Goal: Check status: Check status

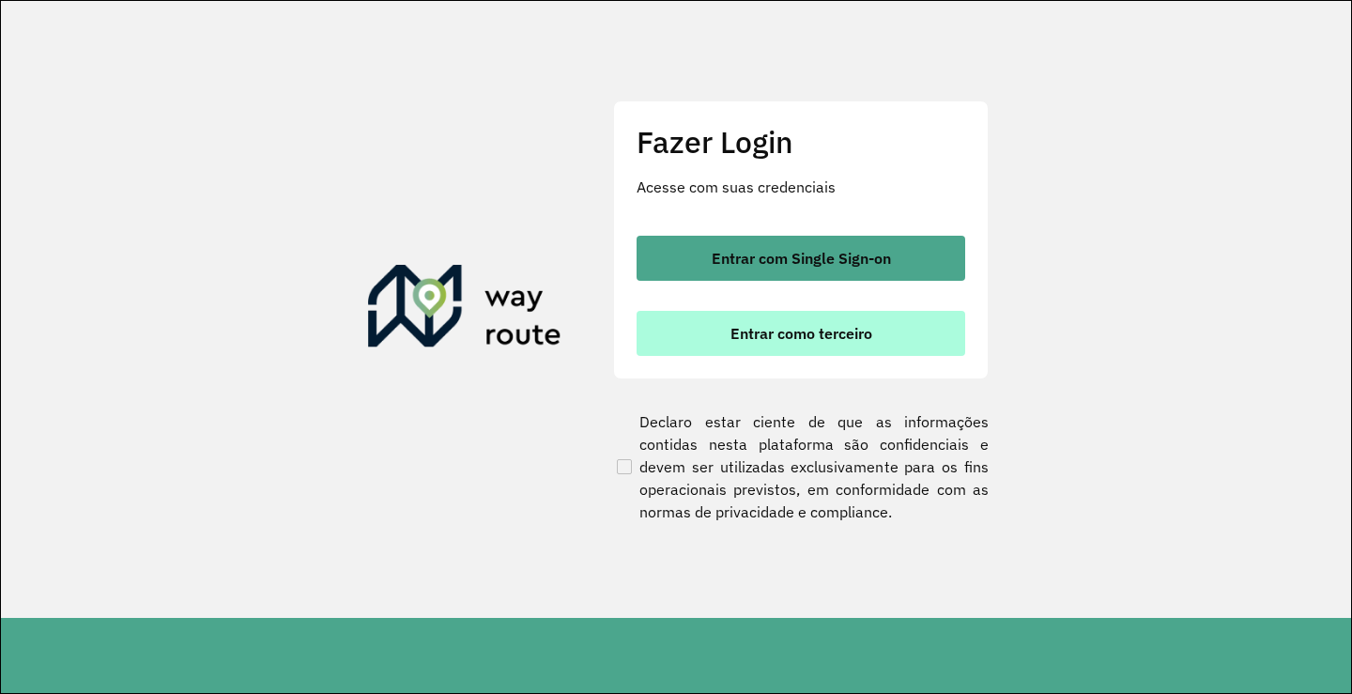
click at [672, 329] on button "Entrar como terceiro" at bounding box center [801, 333] width 329 height 45
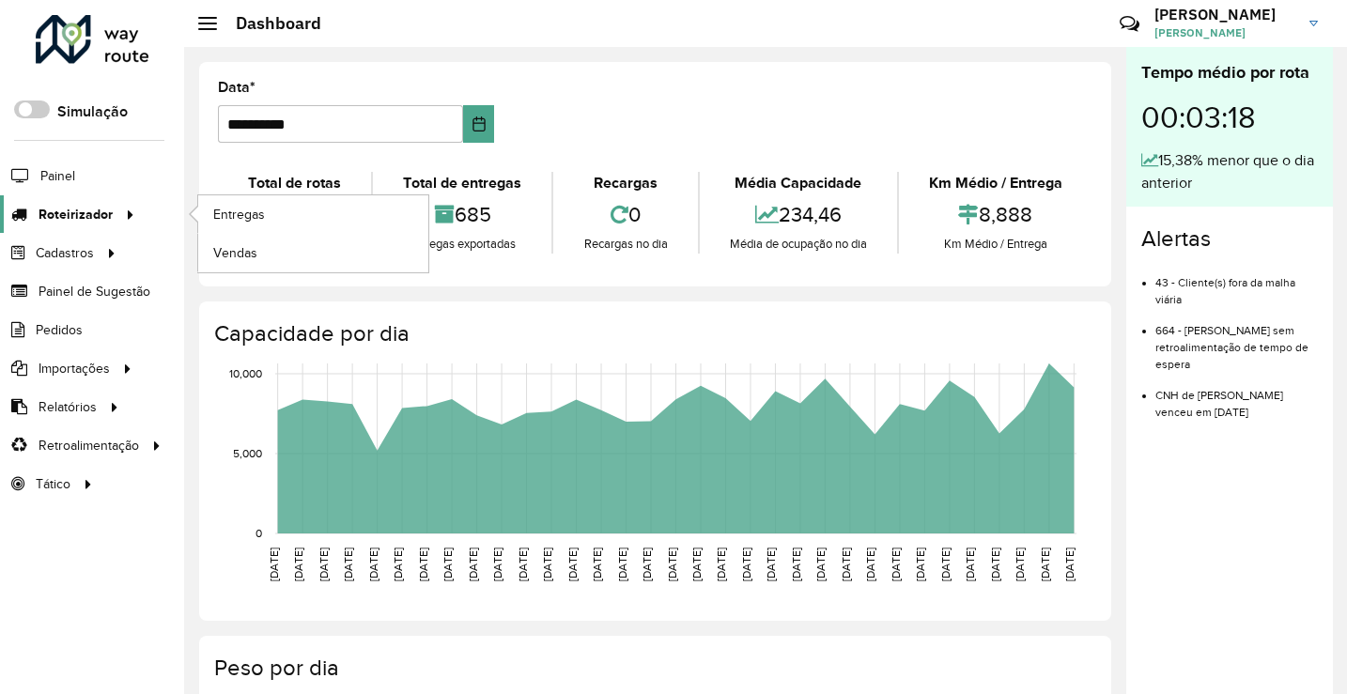
click at [85, 222] on span "Roteirizador" at bounding box center [76, 215] width 74 height 20
click at [250, 216] on span "Entregas" at bounding box center [240, 215] width 54 height 20
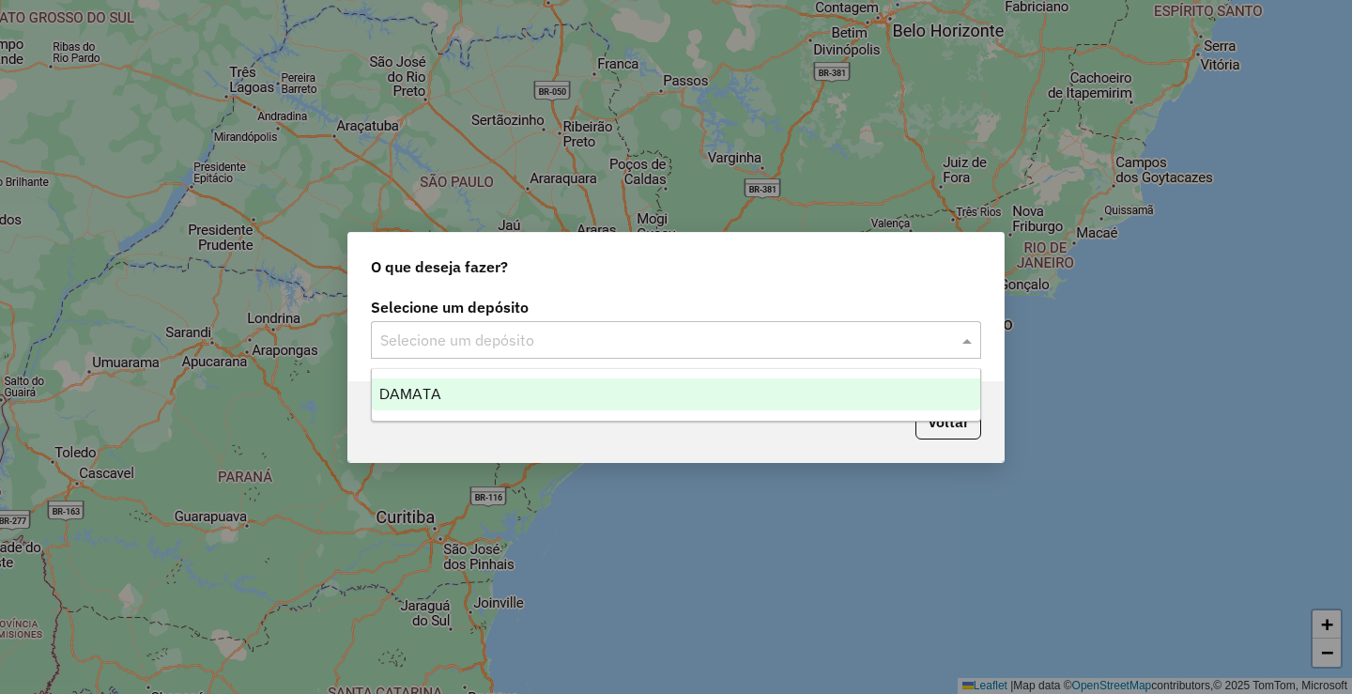
click at [538, 334] on input "text" at bounding box center [657, 341] width 554 height 23
click at [488, 388] on div "DAMATA" at bounding box center [676, 394] width 609 height 32
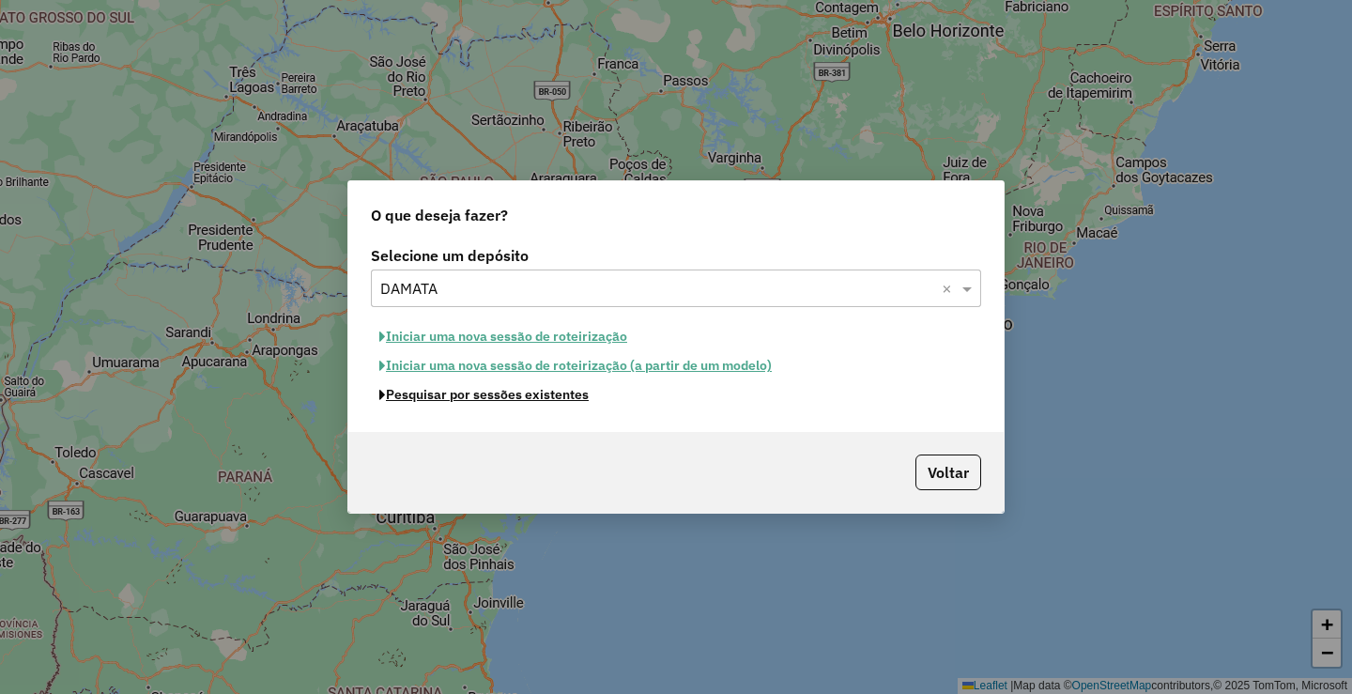
click at [486, 398] on button "Pesquisar por sessões existentes" at bounding box center [484, 394] width 226 height 29
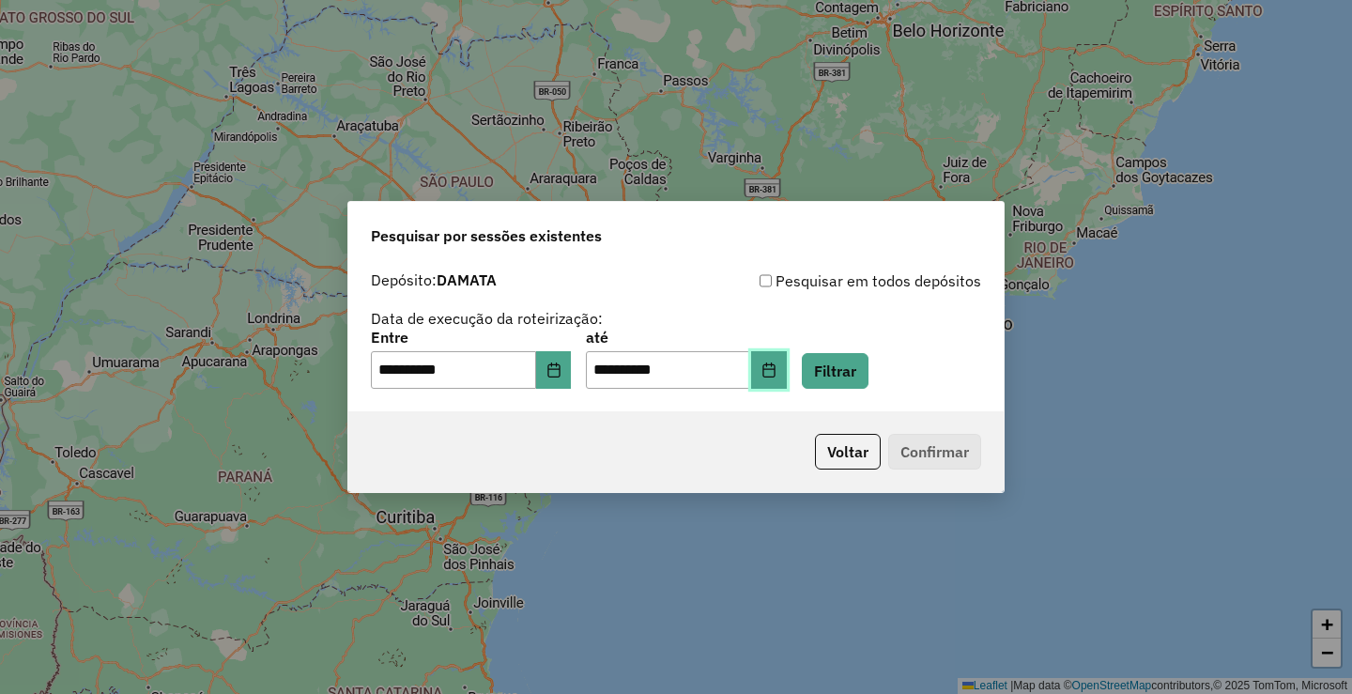
click at [787, 378] on button "Choose Date" at bounding box center [769, 370] width 36 height 38
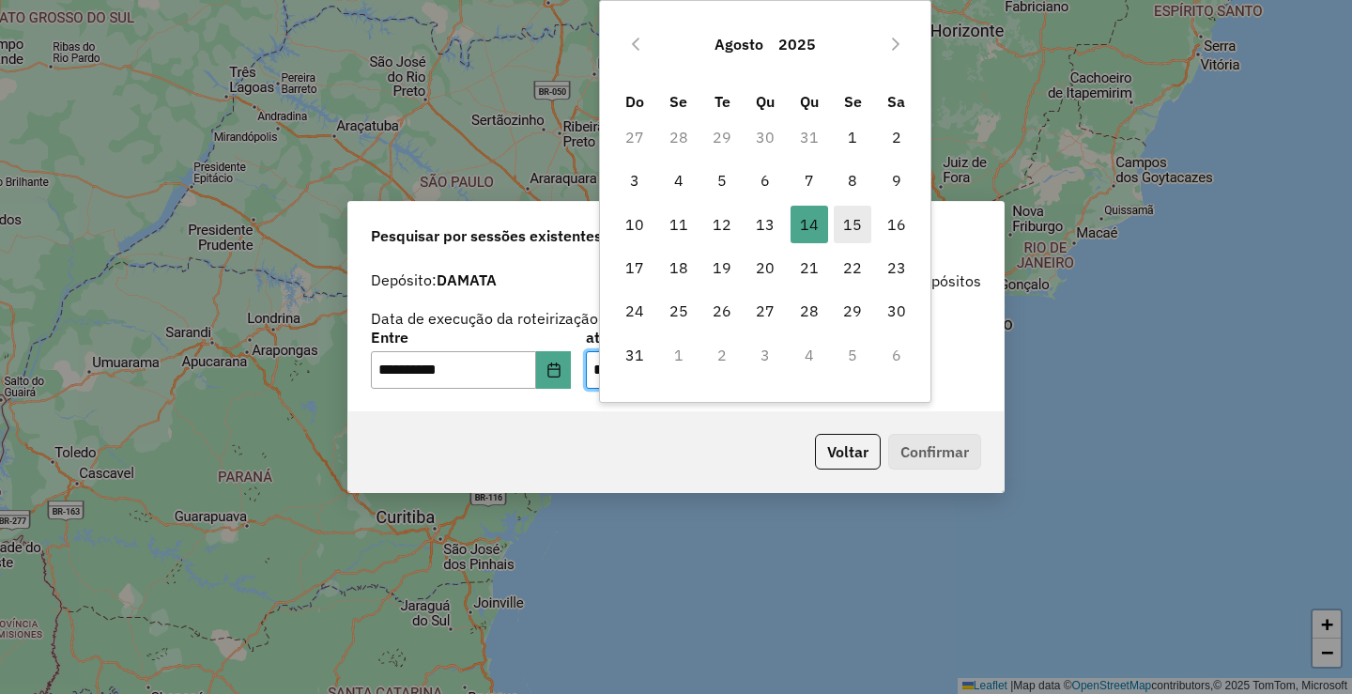
click at [846, 227] on span "15" at bounding box center [853, 225] width 38 height 38
type input "**********"
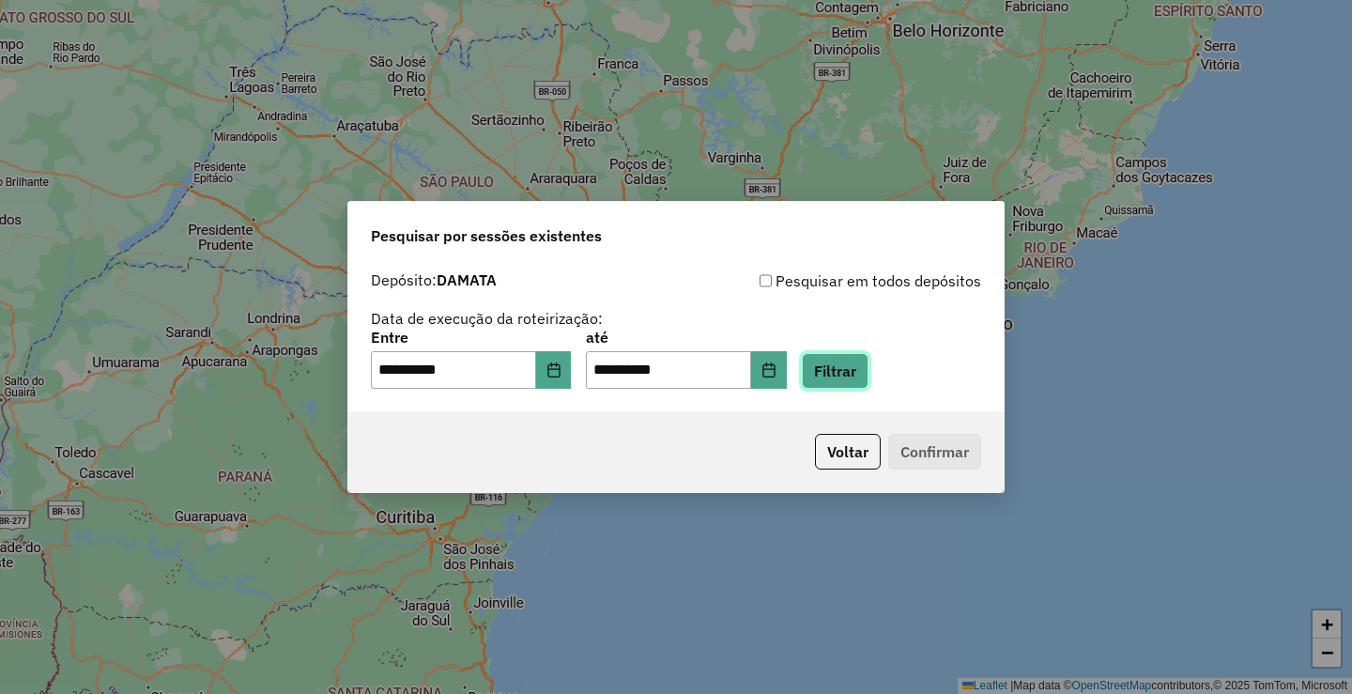
click at [849, 368] on button "Filtrar" at bounding box center [835, 371] width 67 height 36
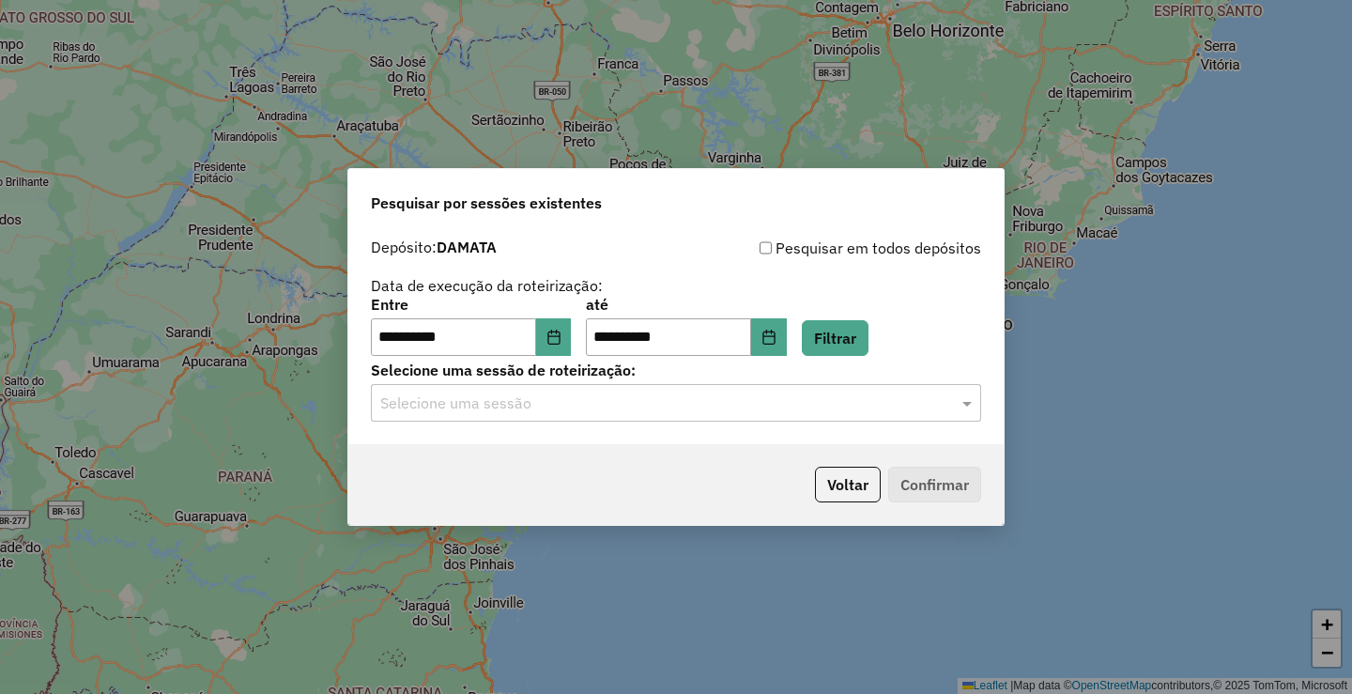
click at [564, 412] on input "text" at bounding box center [657, 404] width 554 height 23
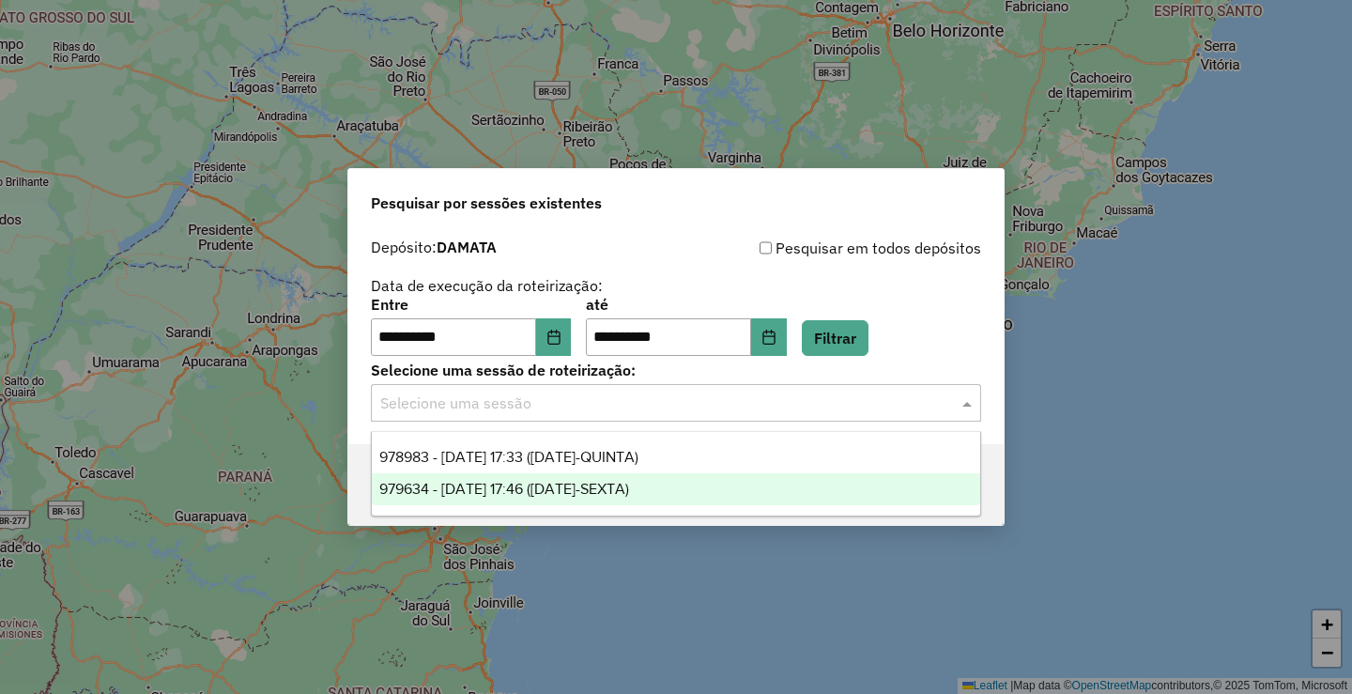
click at [532, 490] on span "979634 - 15/08/2025 17:46 (15/08/25-SEXTA)" at bounding box center [504, 489] width 250 height 16
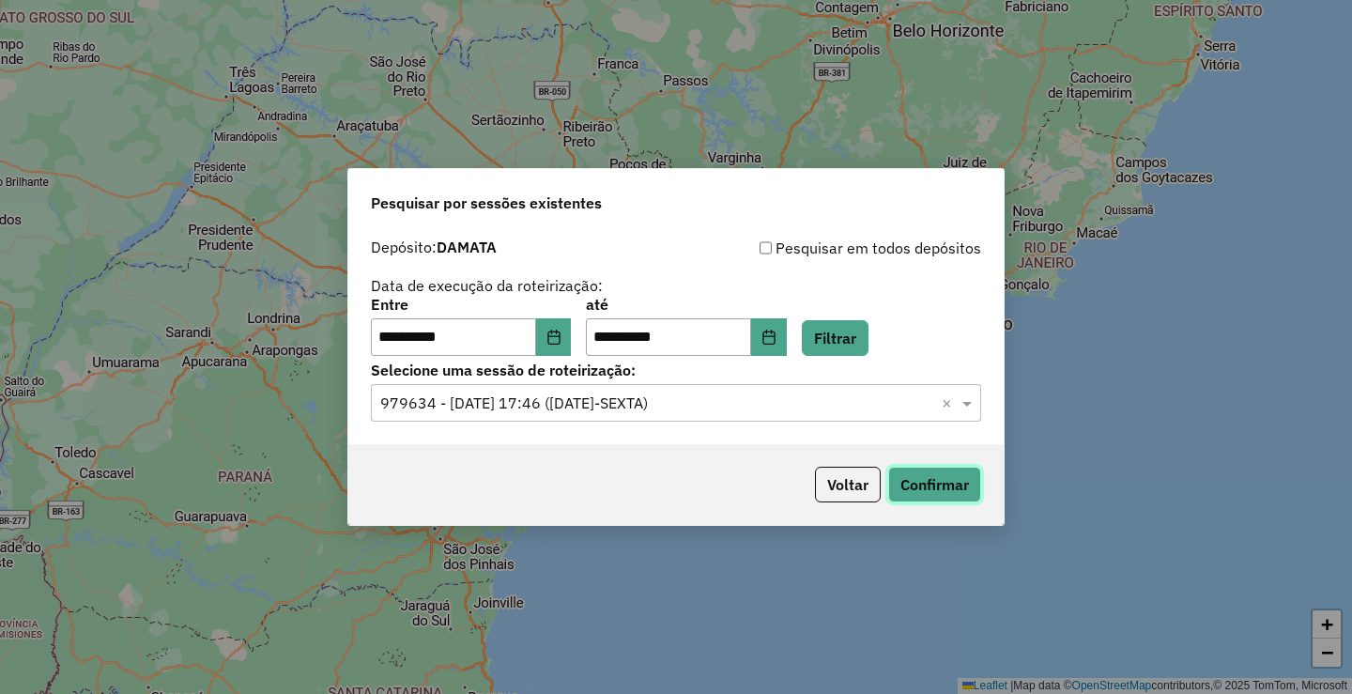
click at [925, 478] on button "Confirmar" at bounding box center [934, 485] width 93 height 36
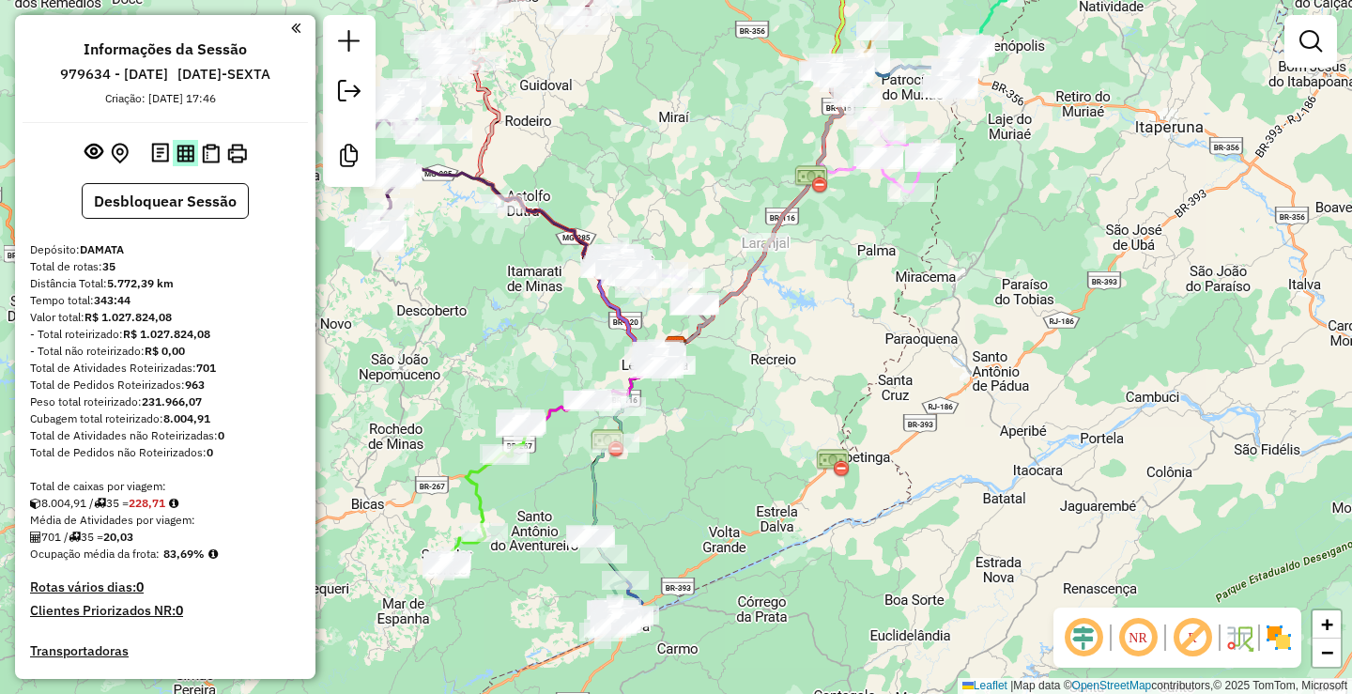
click at [177, 148] on img at bounding box center [186, 154] width 18 height 18
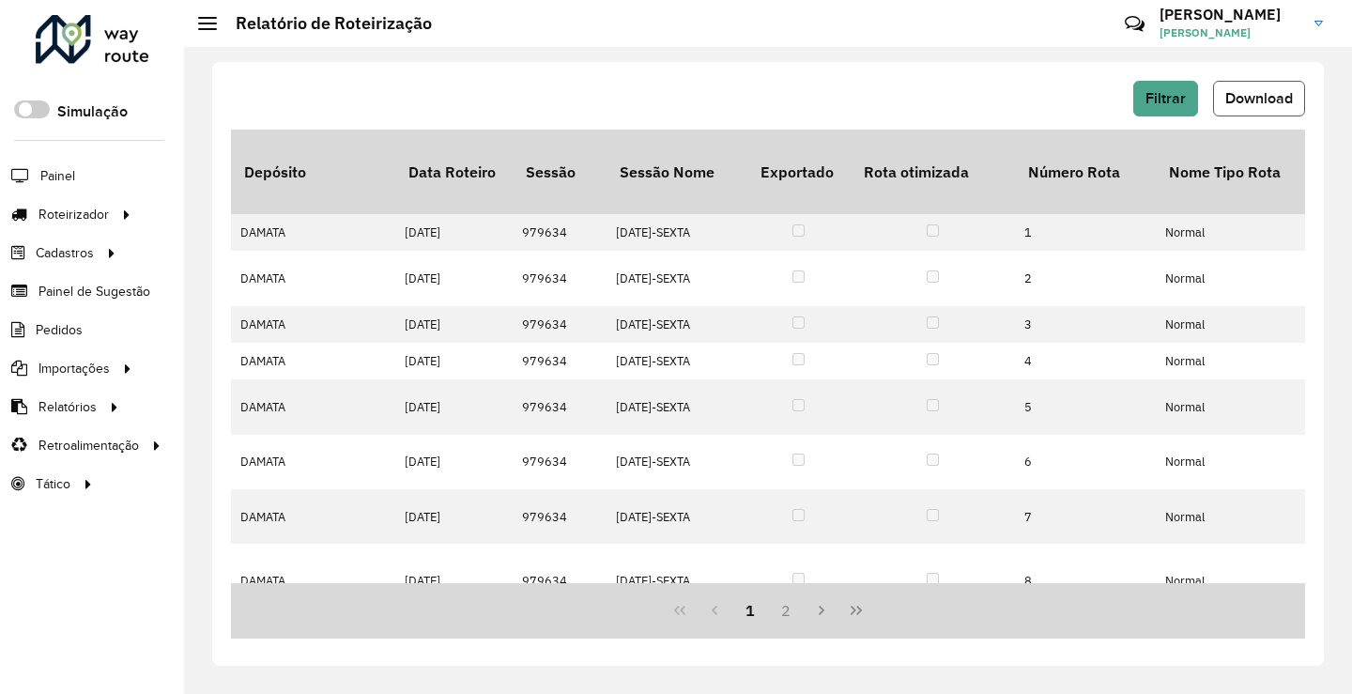
click at [1263, 100] on span "Download" at bounding box center [1260, 98] width 68 height 16
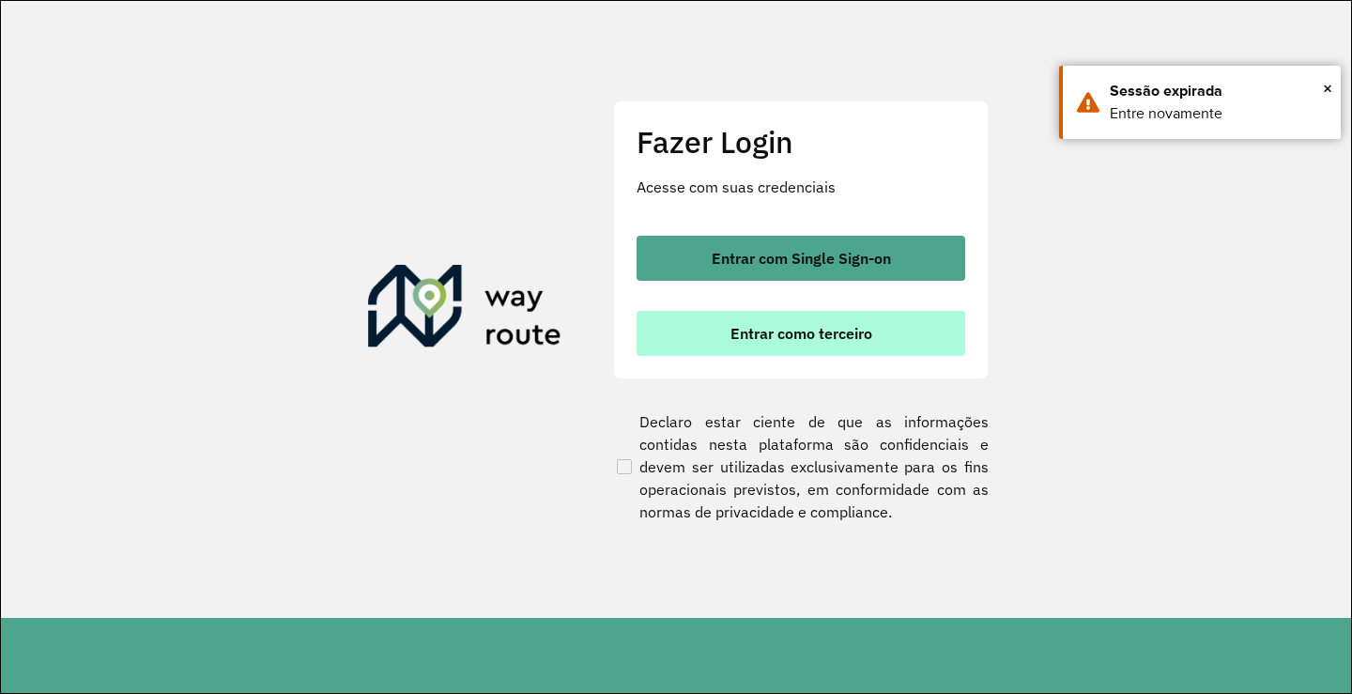
click at [732, 323] on button "Entrar como terceiro" at bounding box center [801, 333] width 329 height 45
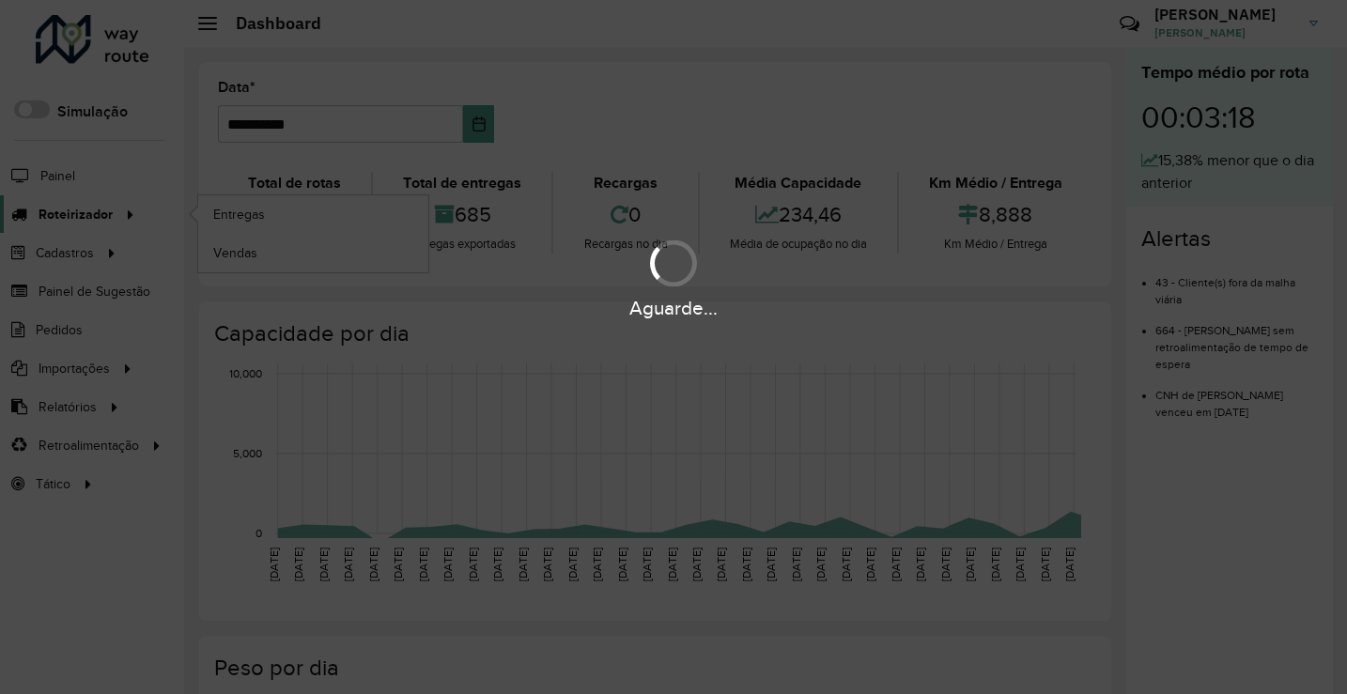
click at [71, 219] on hb-app "Aguarde... Pop-up bloqueado! Seu navegador bloqueou automáticamente a abertura …" at bounding box center [673, 347] width 1347 height 694
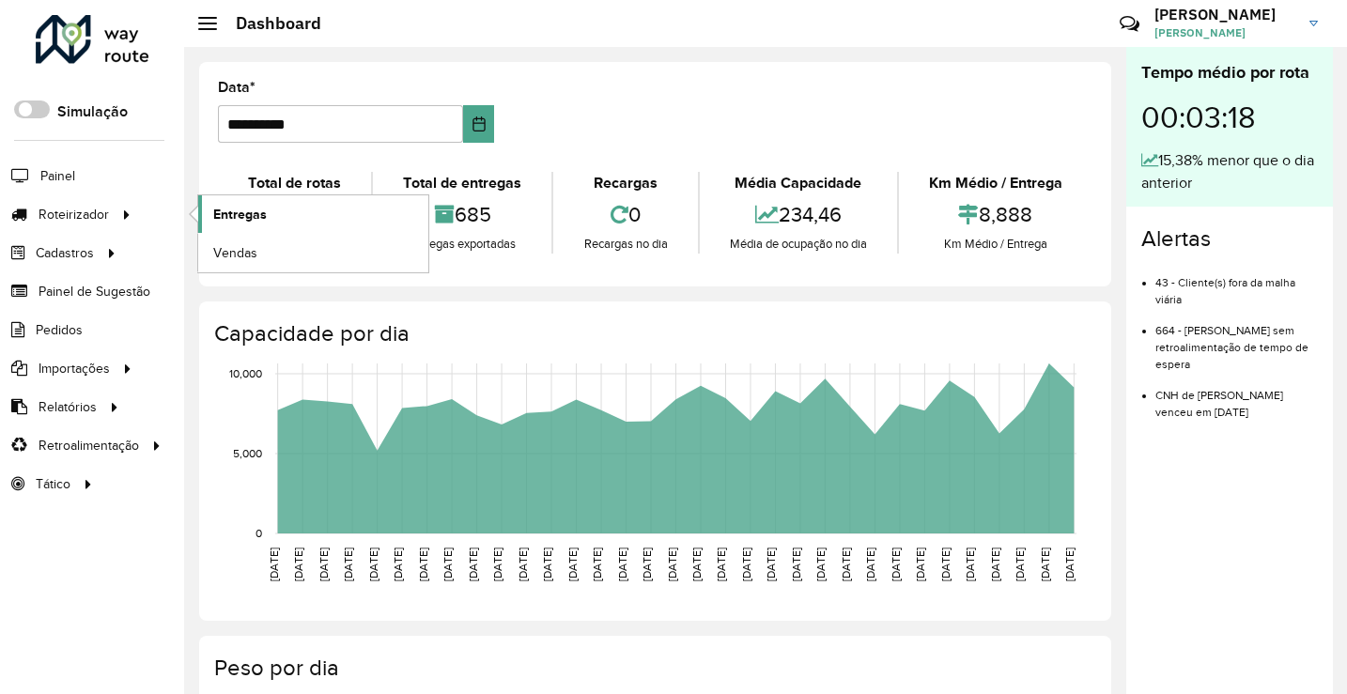
click at [236, 216] on span "Entregas" at bounding box center [240, 215] width 54 height 20
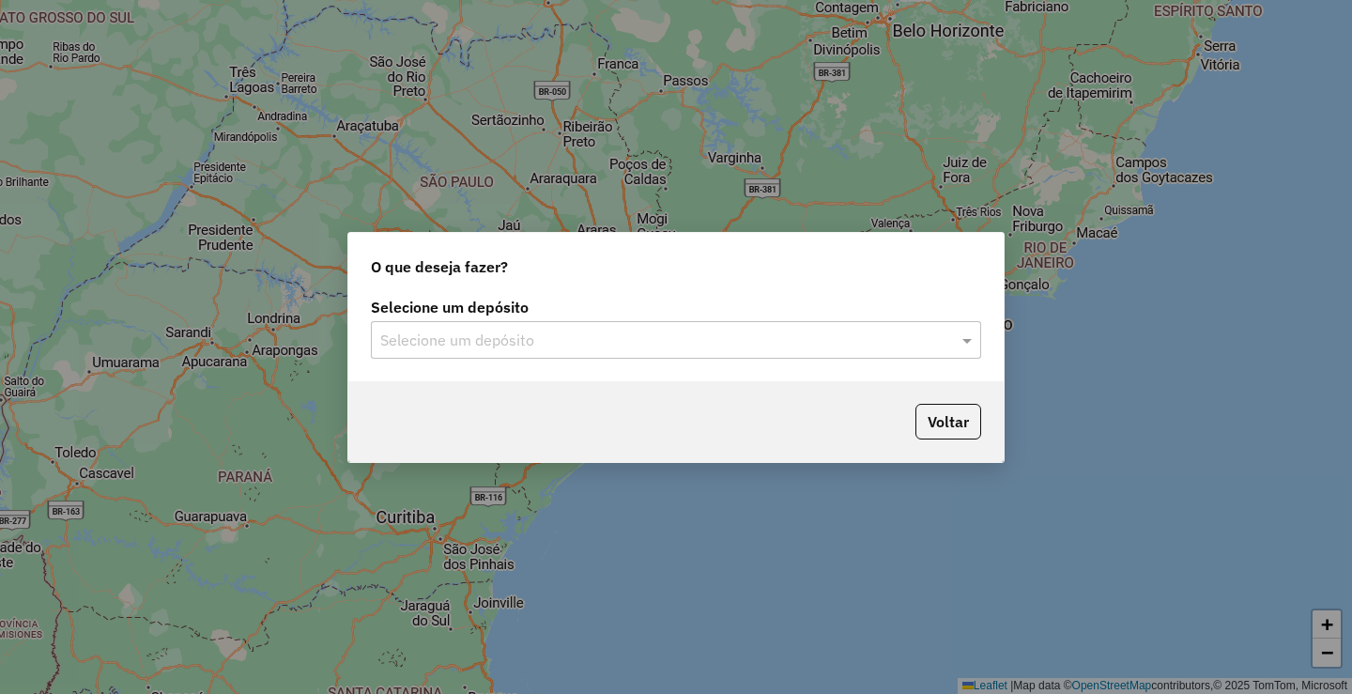
click at [602, 338] on input "text" at bounding box center [657, 341] width 554 height 23
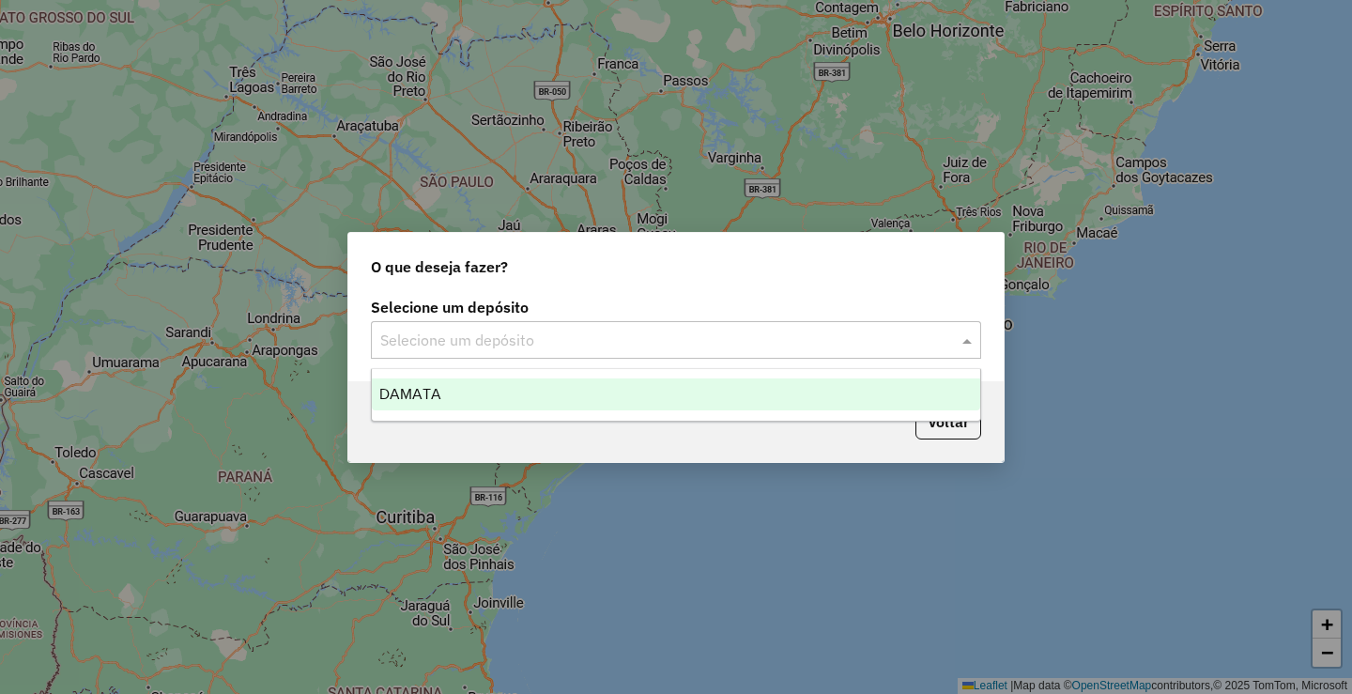
click at [471, 395] on div "DAMATA" at bounding box center [676, 394] width 609 height 32
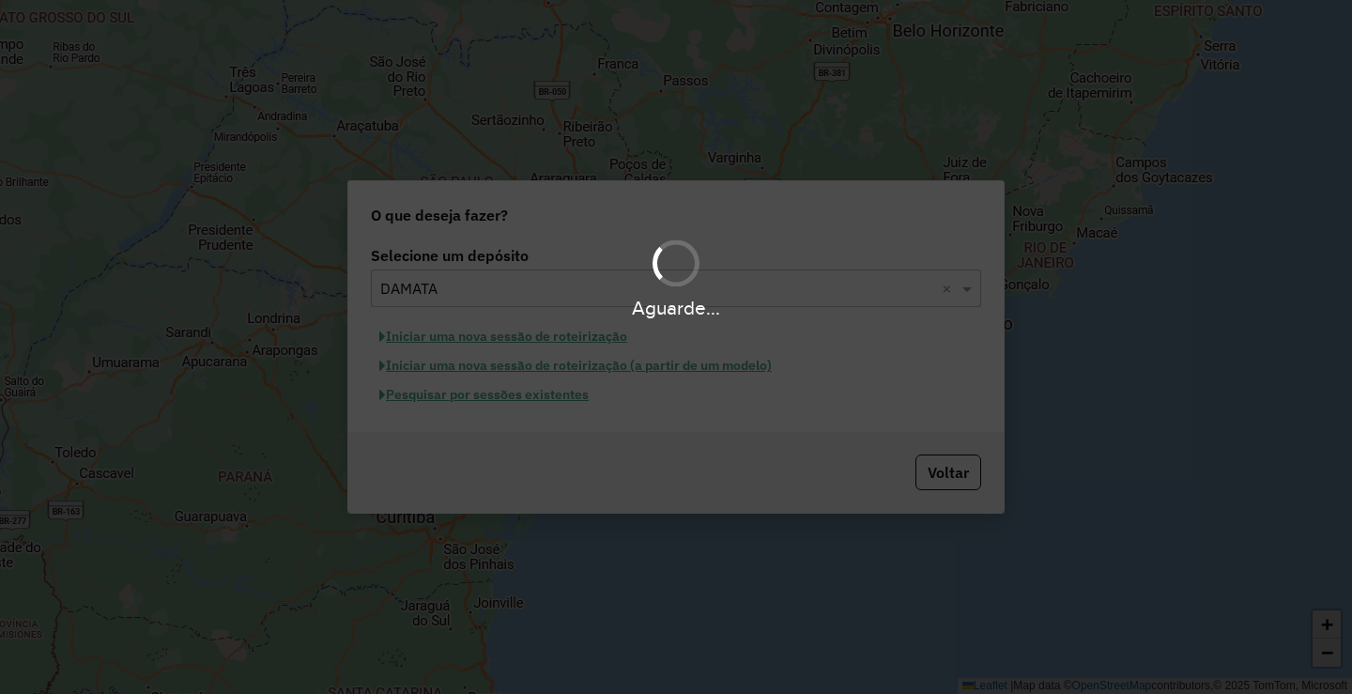
click at [506, 402] on div "Aguarde..." at bounding box center [676, 347] width 1352 height 694
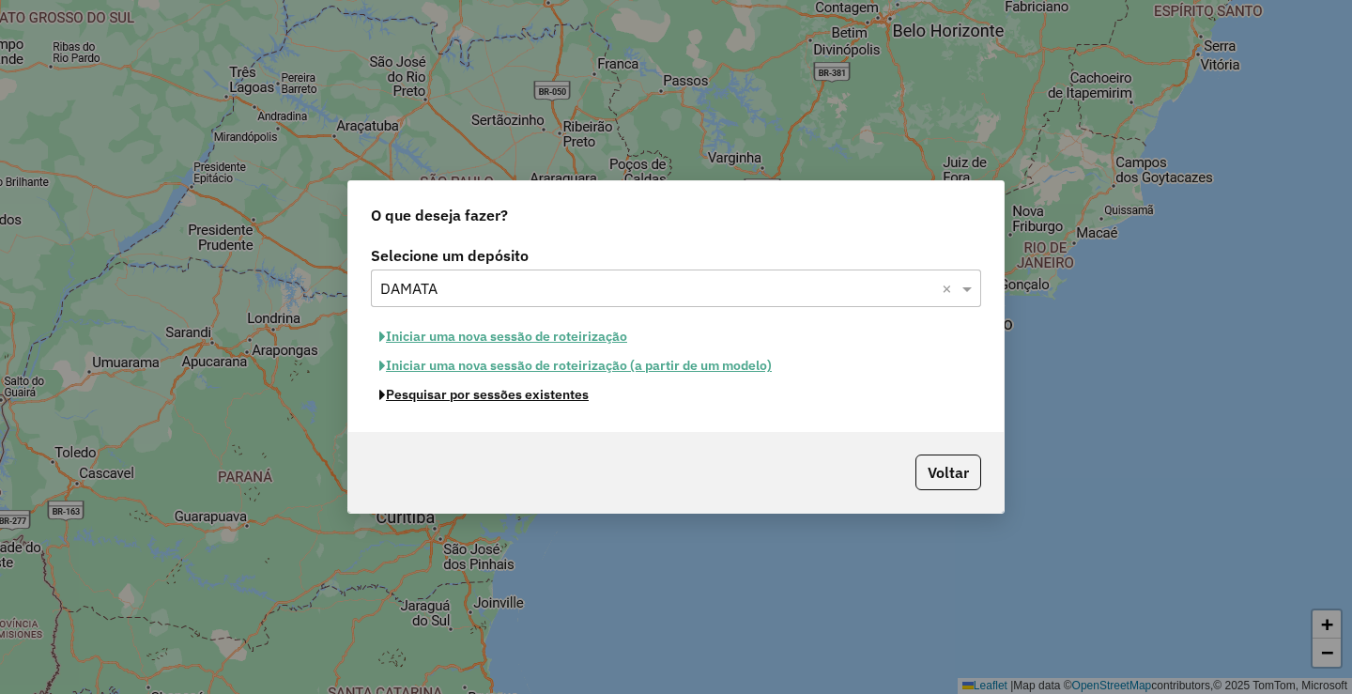
click at [506, 402] on button "Pesquisar por sessões existentes" at bounding box center [484, 394] width 226 height 29
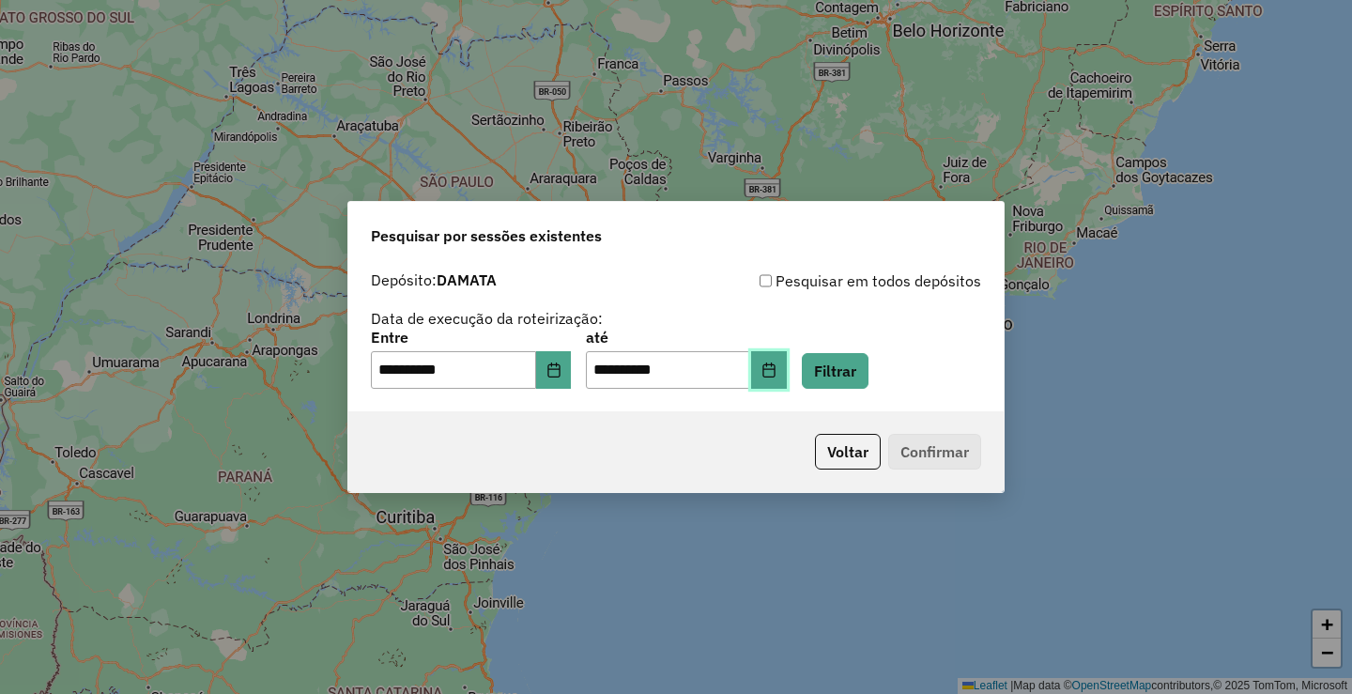
click at [775, 373] on icon "Choose Date" at bounding box center [769, 370] width 12 height 15
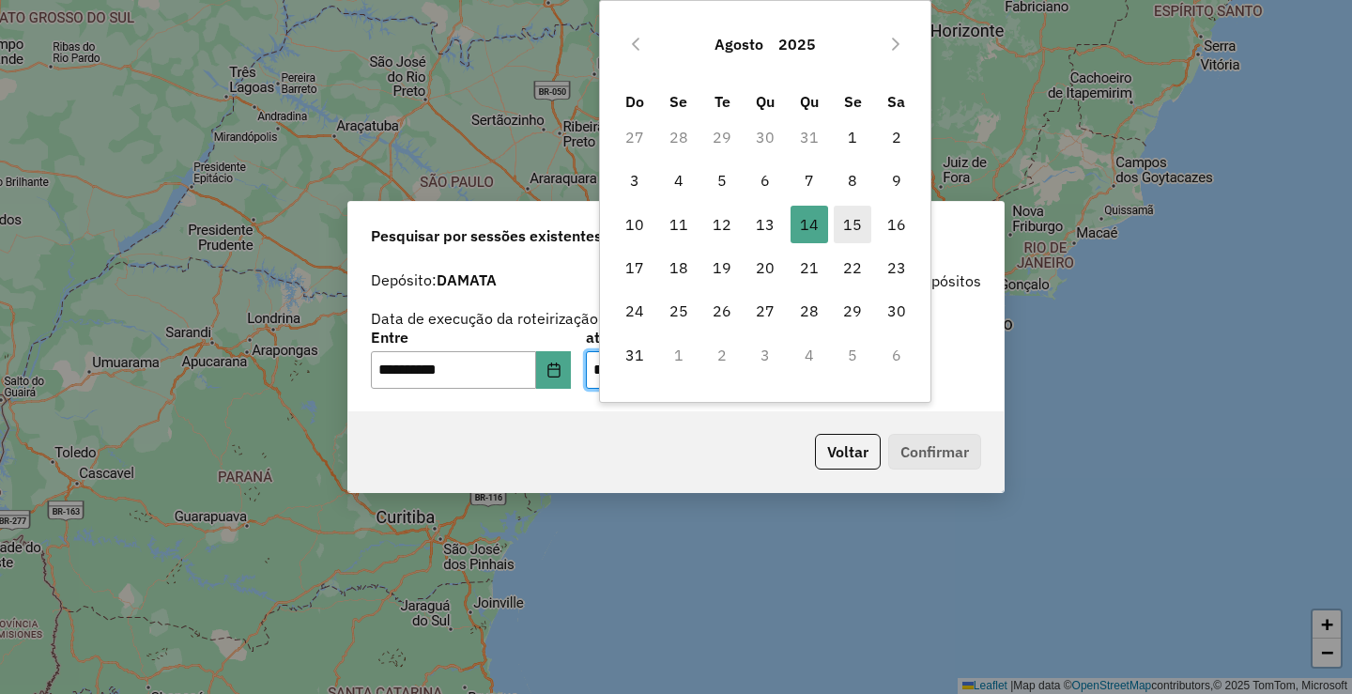
click at [855, 223] on span "15" at bounding box center [853, 225] width 38 height 38
type input "**********"
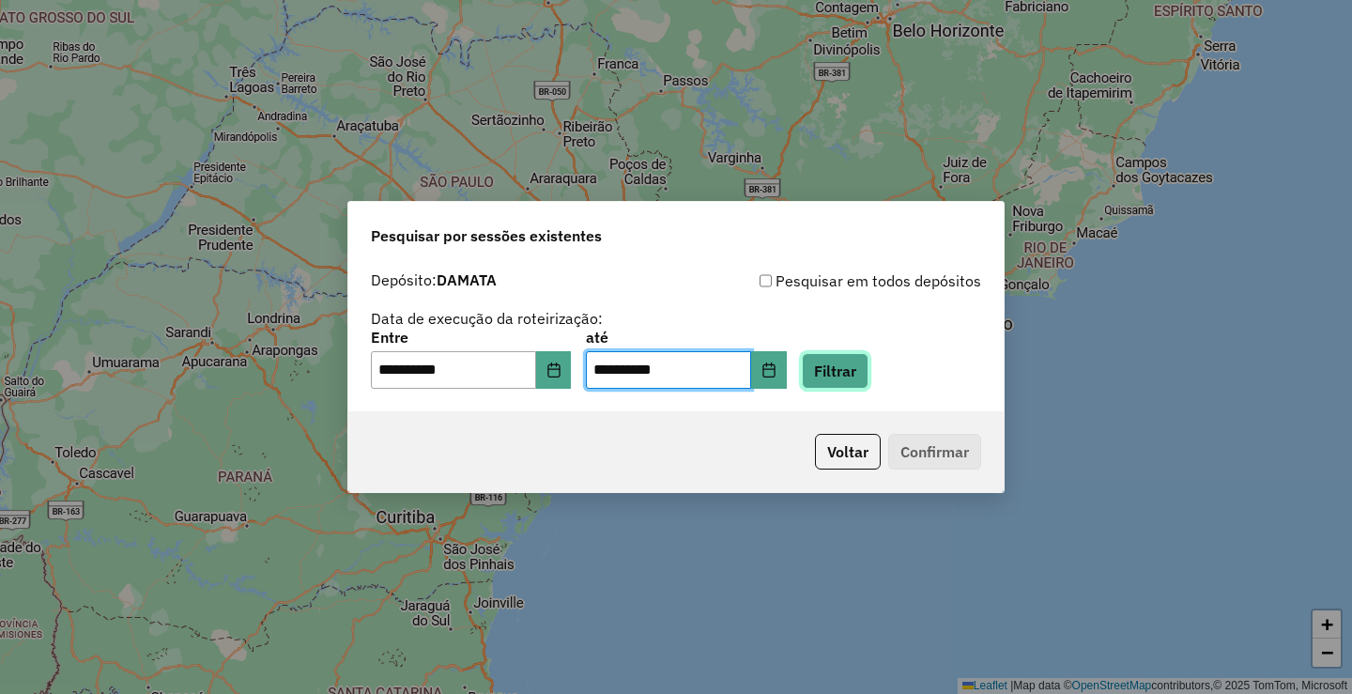
click at [868, 360] on button "Filtrar" at bounding box center [835, 371] width 67 height 36
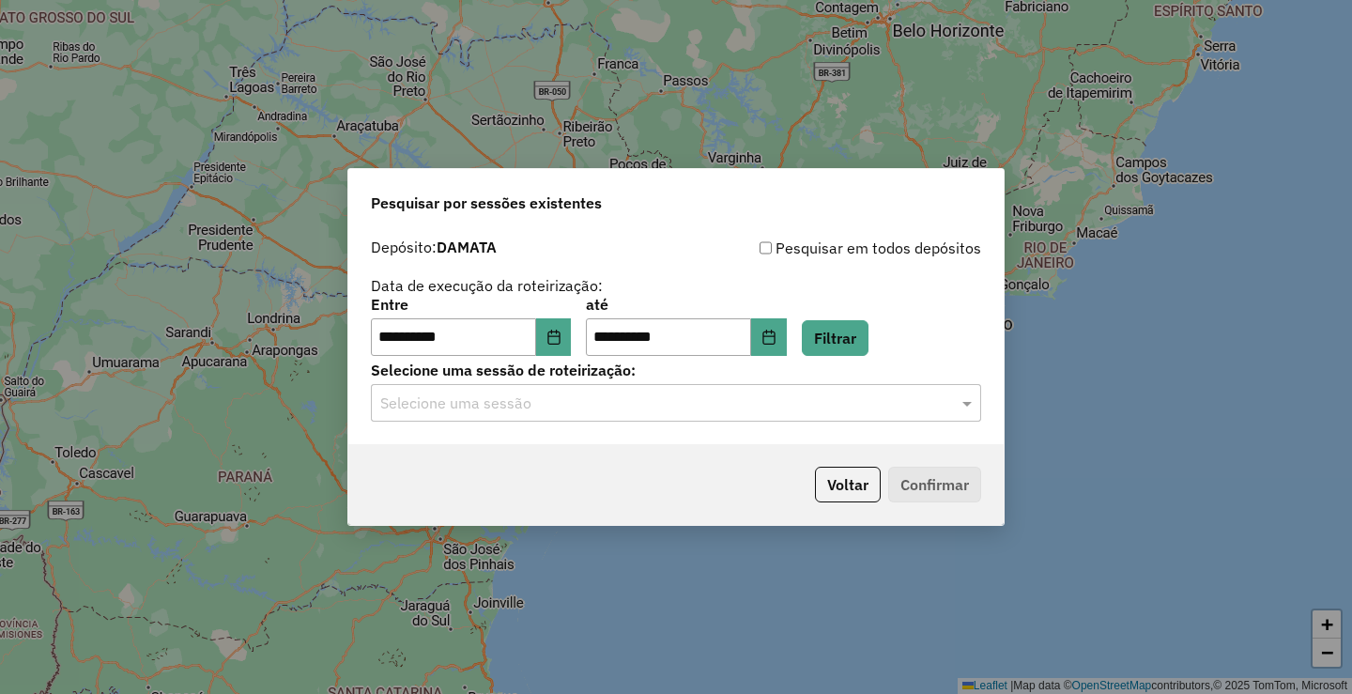
click at [770, 413] on input "text" at bounding box center [657, 404] width 554 height 23
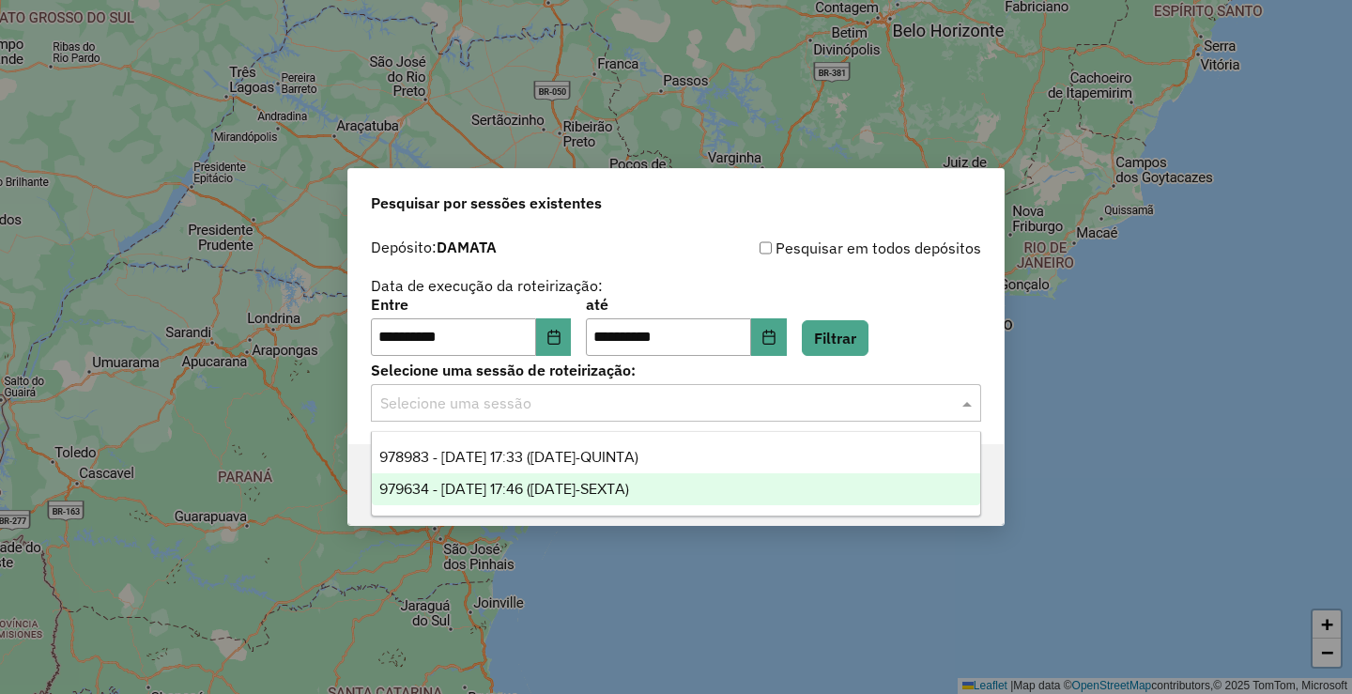
click at [597, 487] on span "979634 - [DATE] 17:46 ([DATE]-SEXTA)" at bounding box center [504, 489] width 250 height 16
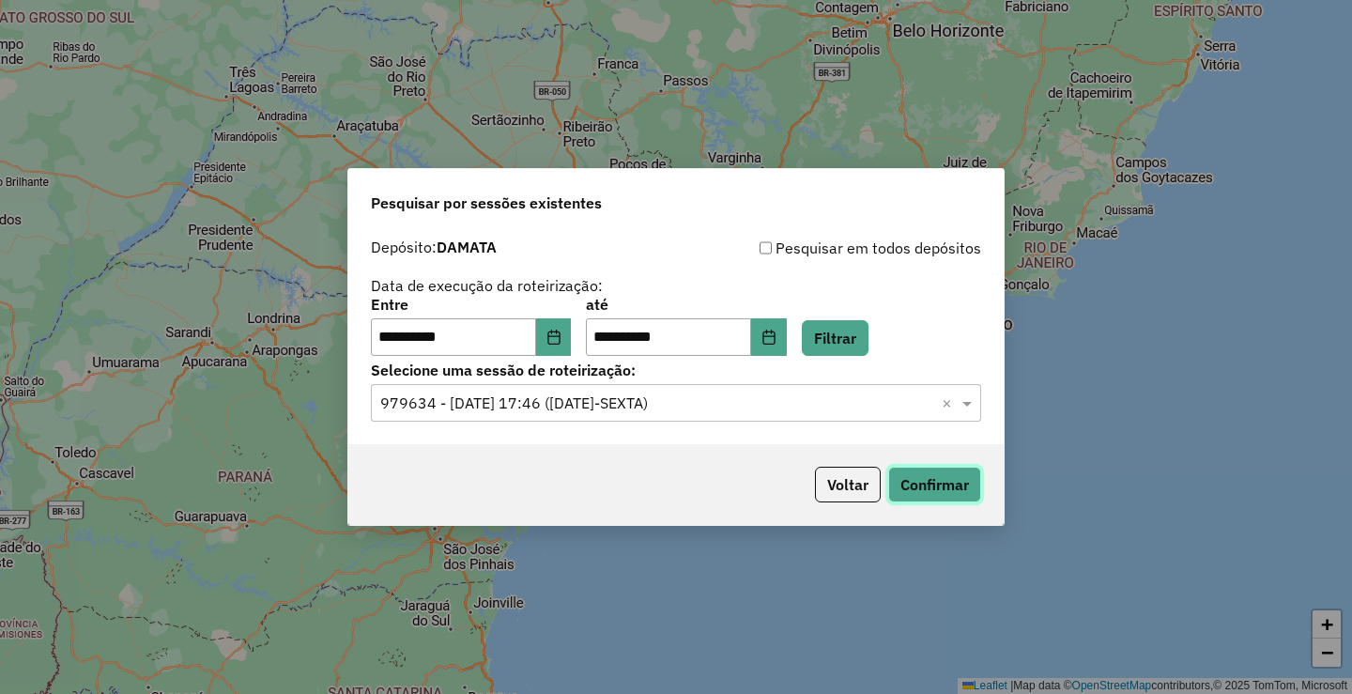
click at [930, 483] on button "Confirmar" at bounding box center [934, 485] width 93 height 36
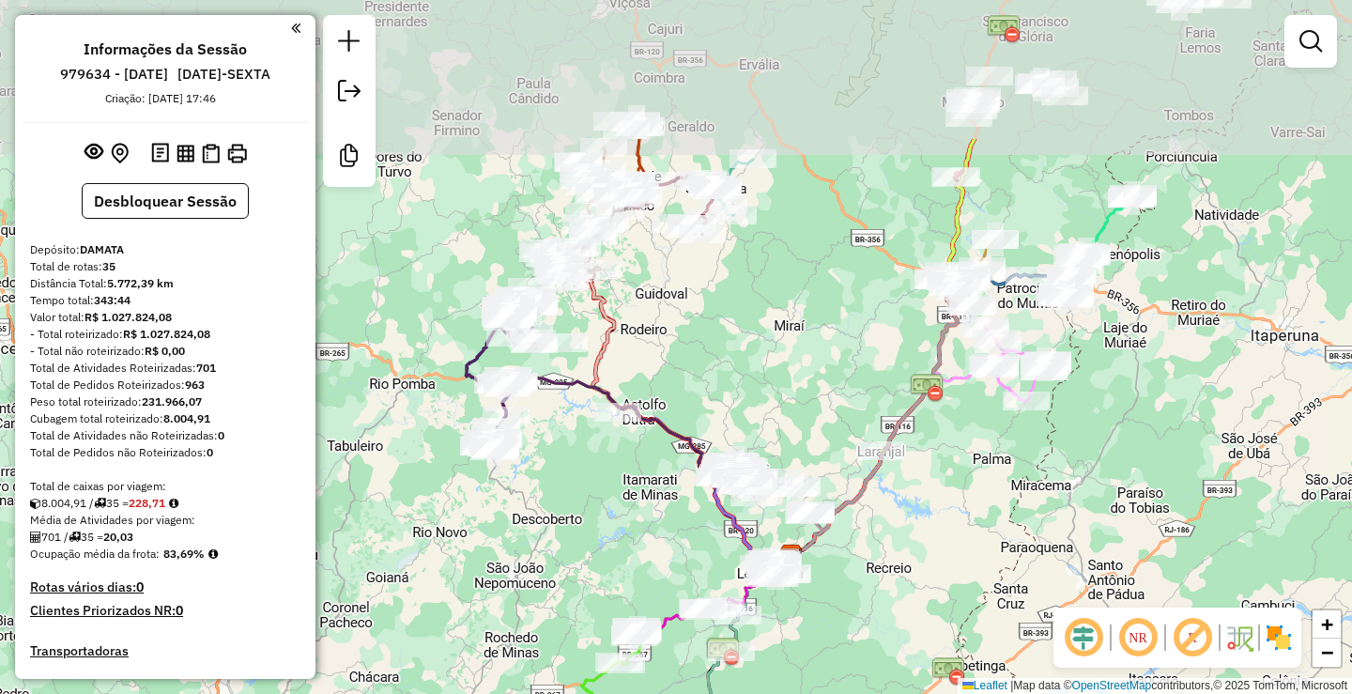
drag, startPoint x: 622, startPoint y: 160, endPoint x: 731, endPoint y: 368, distance: 235.2
click at [742, 368] on div "Janela de atendimento Grade de atendimento Capacidade Transportadoras Veículos …" at bounding box center [676, 347] width 1352 height 694
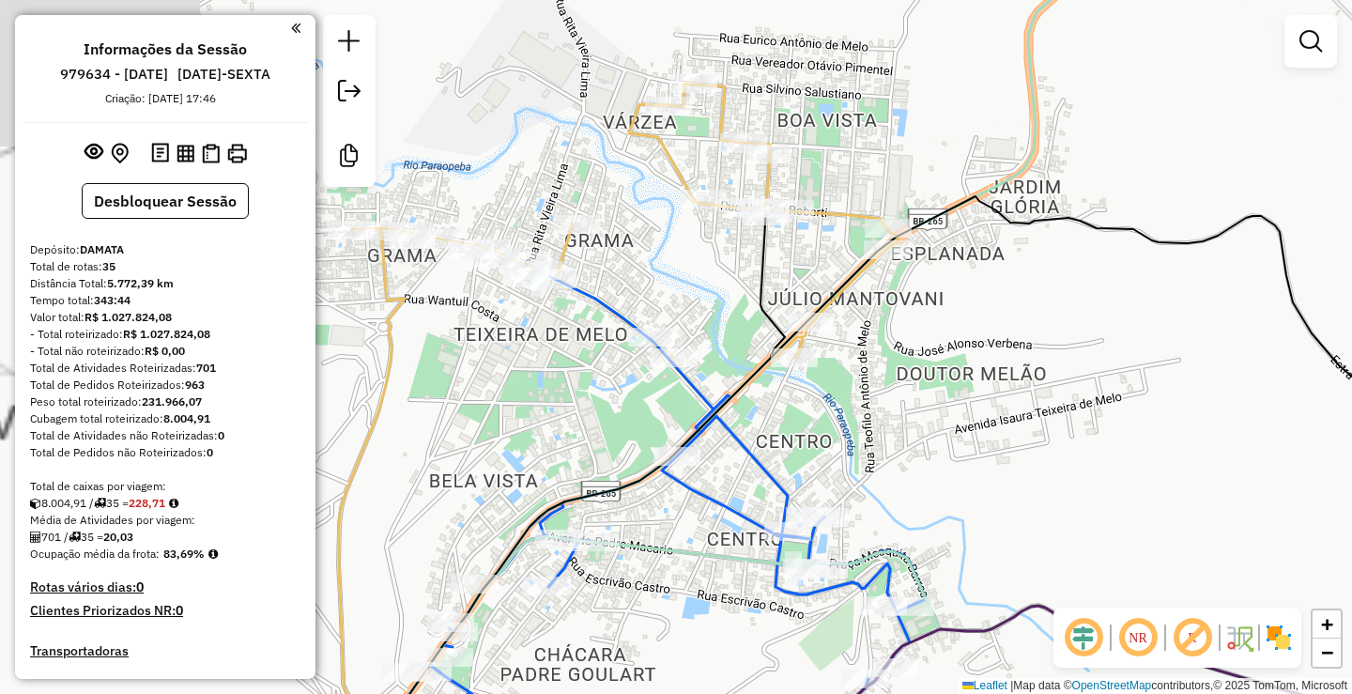
drag, startPoint x: 444, startPoint y: 290, endPoint x: 677, endPoint y: 302, distance: 233.2
click at [676, 302] on div "Janela de atendimento Grade de atendimento Capacidade Transportadoras Veículos …" at bounding box center [676, 347] width 1352 height 694
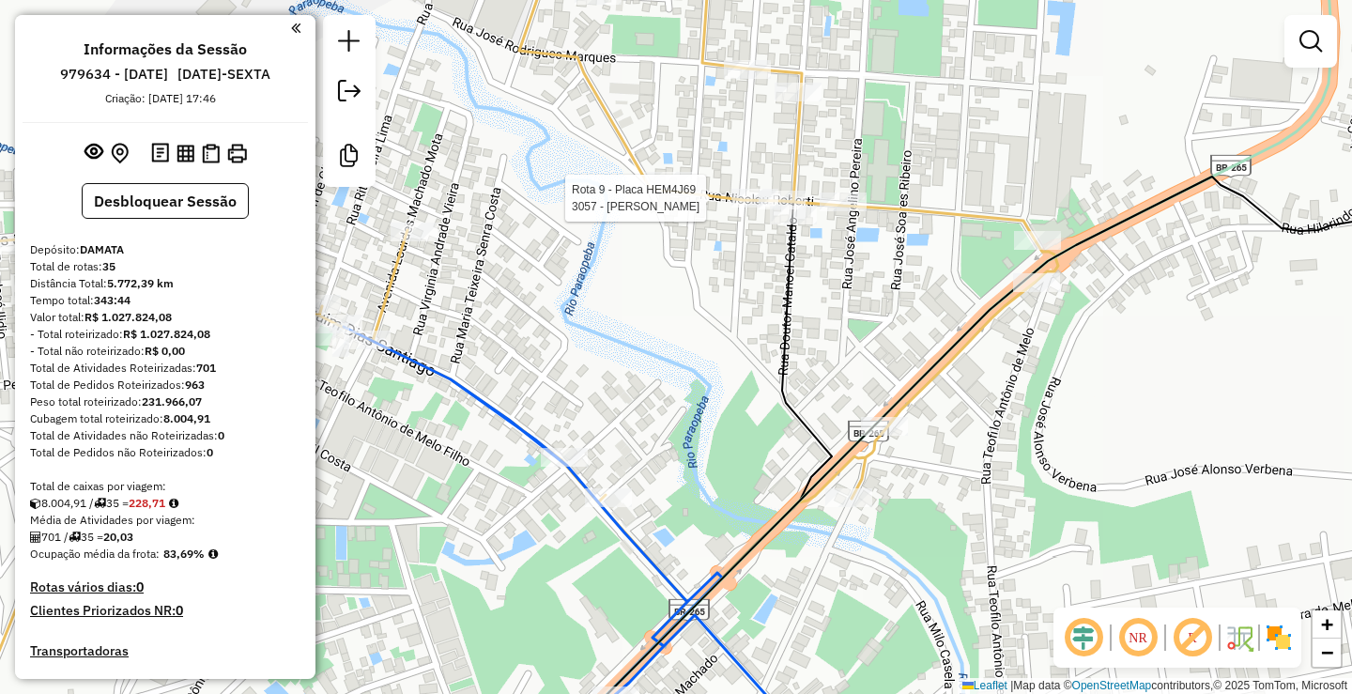
select select "**********"
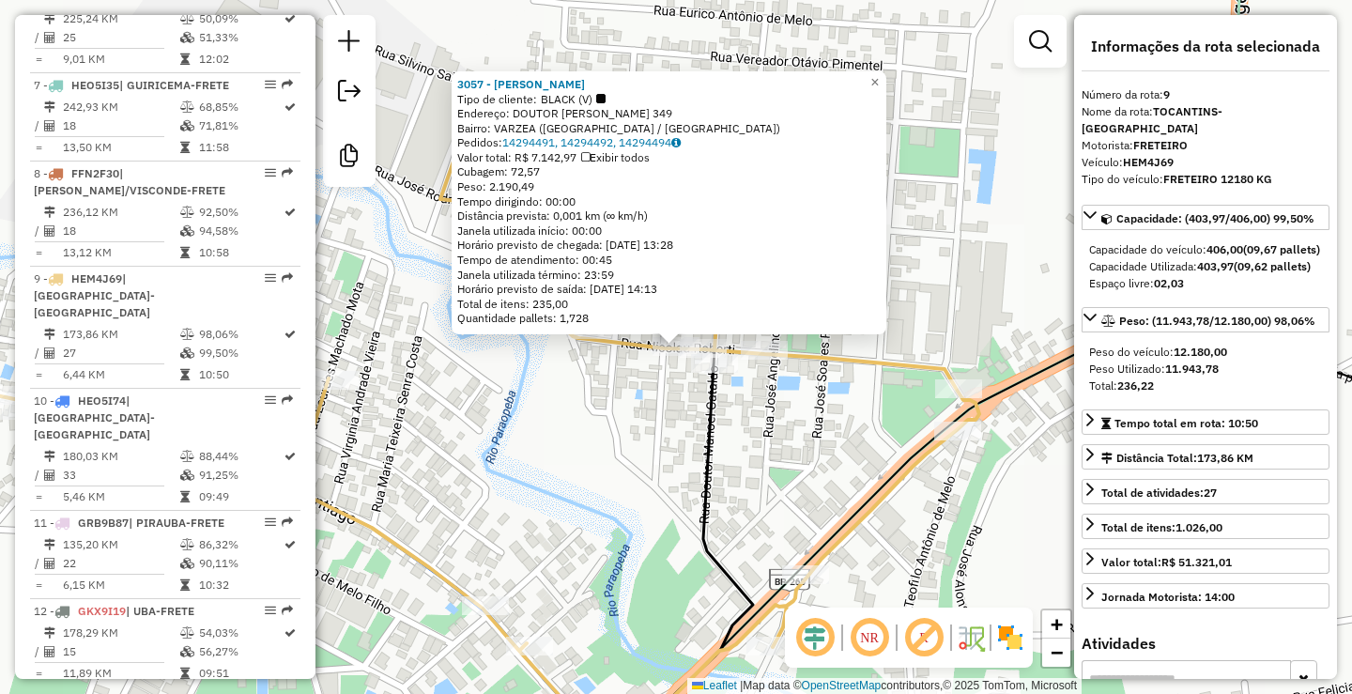
scroll to position [1565, 0]
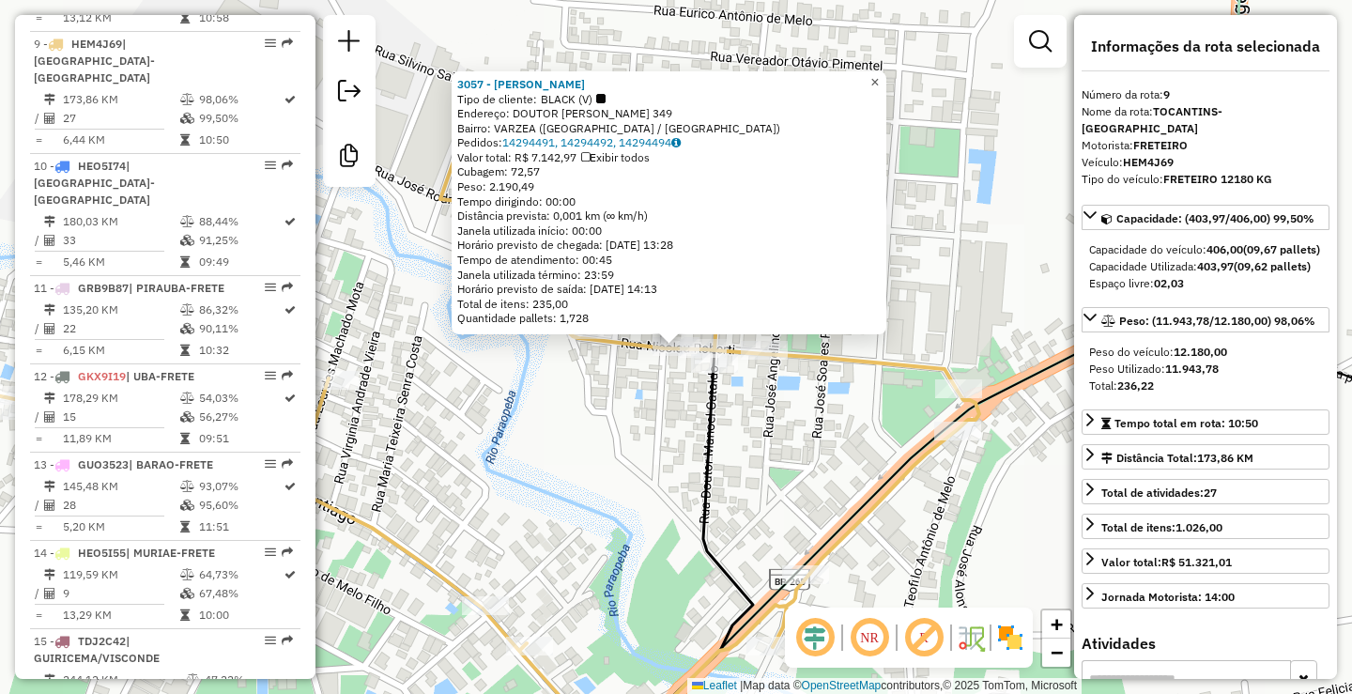
click at [879, 74] on span "×" at bounding box center [875, 82] width 8 height 16
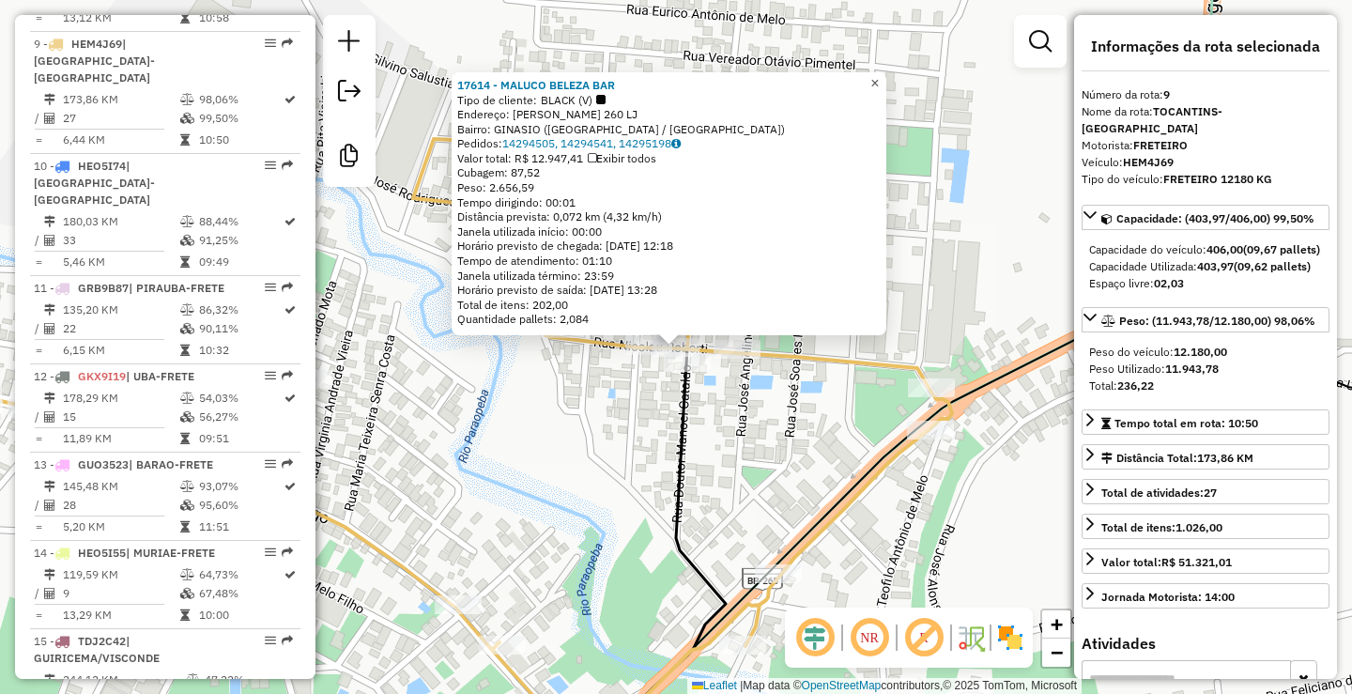
click at [879, 78] on span "×" at bounding box center [875, 83] width 8 height 16
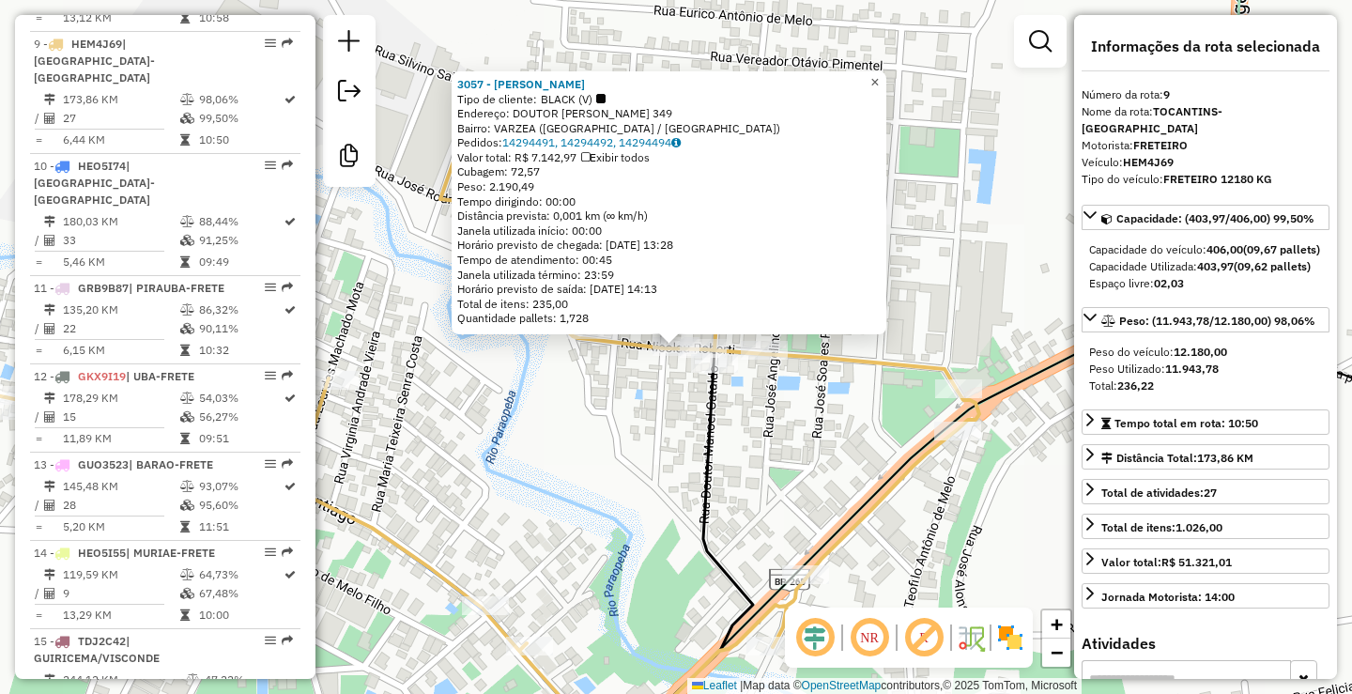
click at [887, 77] on link "×" at bounding box center [875, 82] width 23 height 23
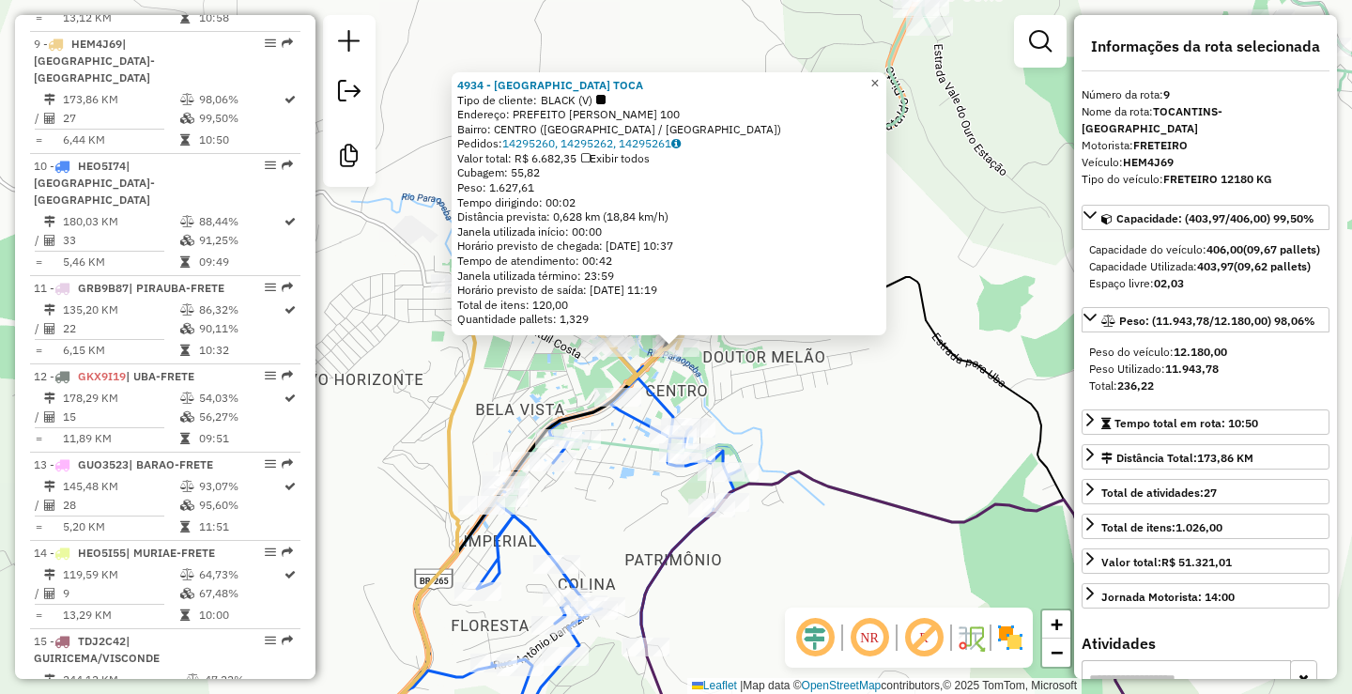
click at [879, 79] on span "×" at bounding box center [875, 83] width 8 height 16
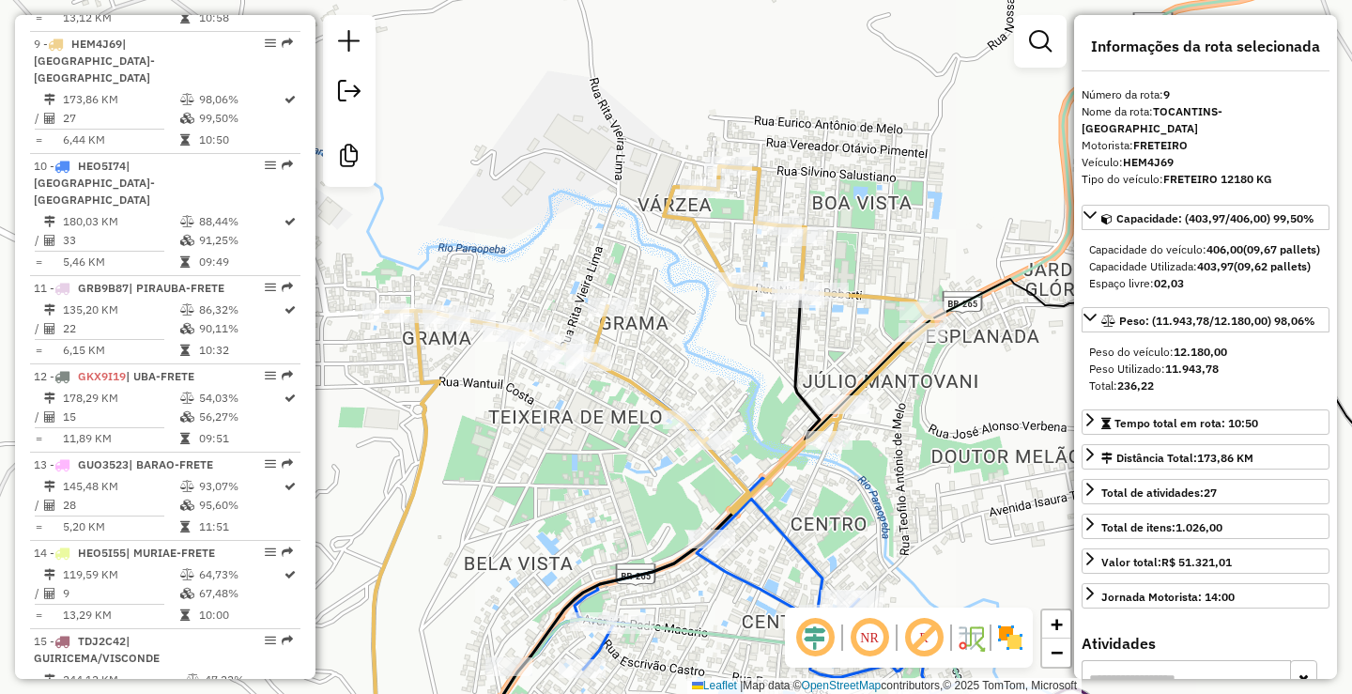
drag, startPoint x: 577, startPoint y: 262, endPoint x: 641, endPoint y: 325, distance: 90.3
click at [641, 325] on div "Janela de atendimento Grade de atendimento Capacidade Transportadoras Veículos …" at bounding box center [676, 347] width 1352 height 694
